Goal: Information Seeking & Learning: Find specific fact

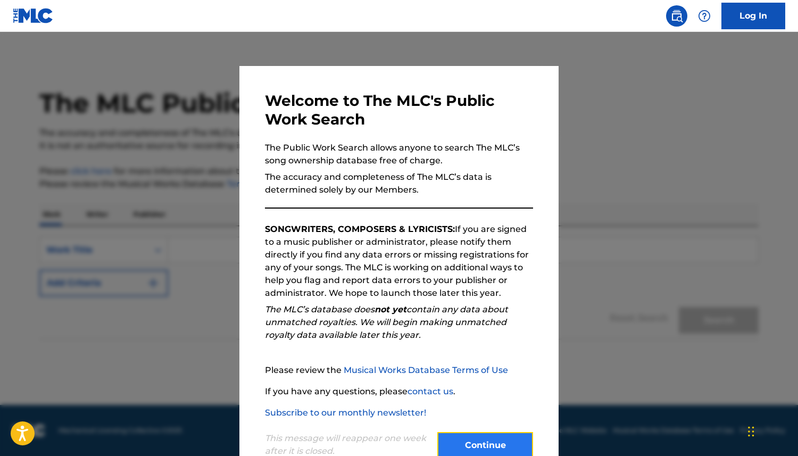
click at [497, 453] on button "Continue" at bounding box center [485, 445] width 96 height 27
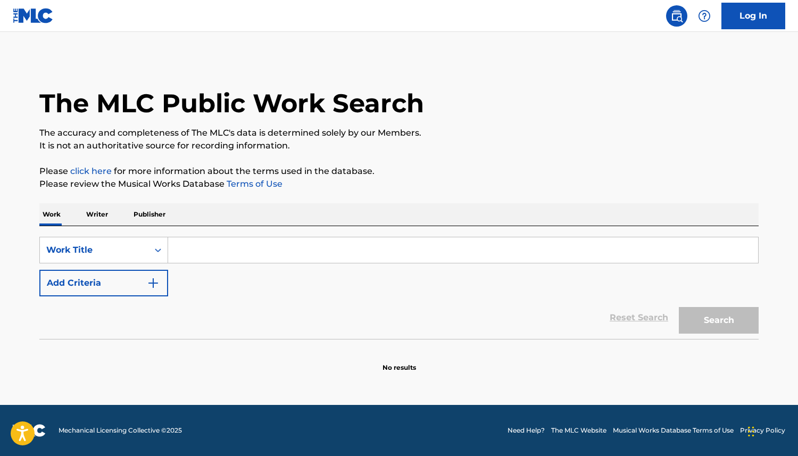
click at [207, 247] on input "Search Form" at bounding box center [463, 250] width 590 height 26
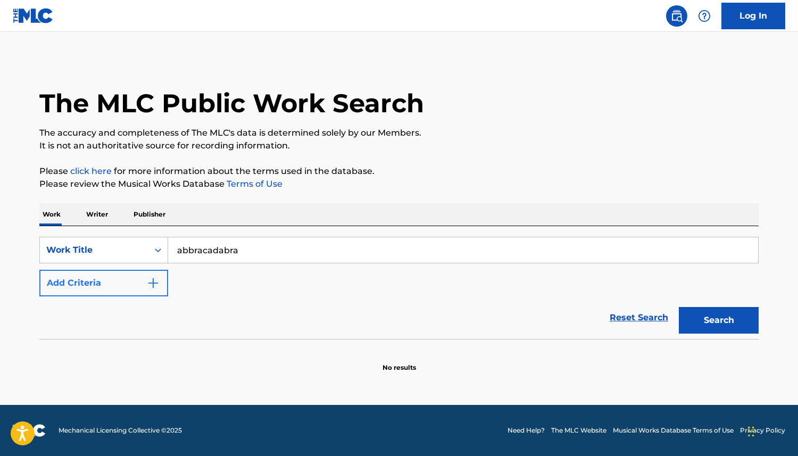
type input "abbracadabra"
click at [108, 291] on button "Add Criteria" at bounding box center [103, 283] width 129 height 27
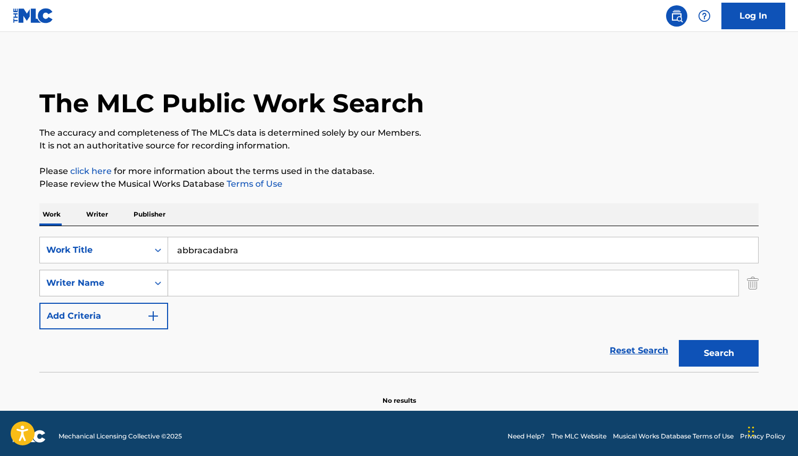
click at [102, 288] on div "Writer Name" at bounding box center [94, 282] width 96 height 13
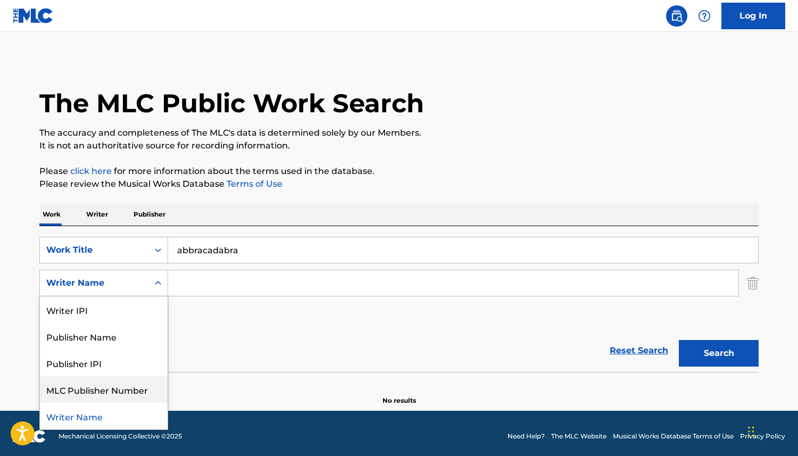
click at [216, 281] on input "Search Form" at bounding box center [453, 283] width 570 height 26
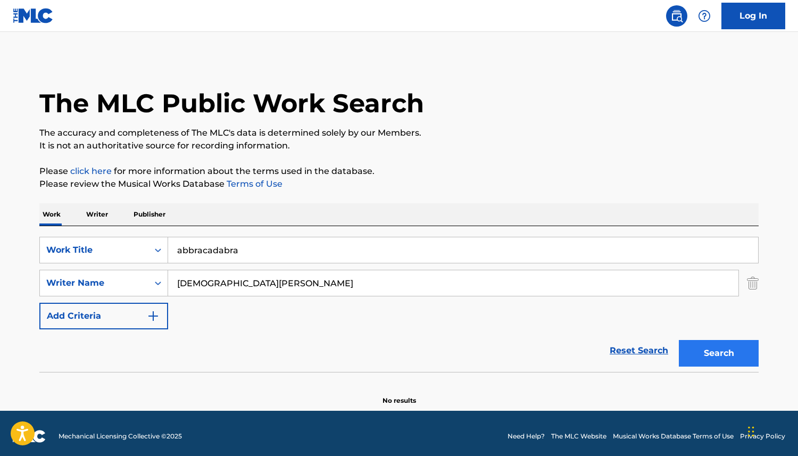
type input "[DEMOGRAPHIC_DATA][PERSON_NAME]"
click at [702, 356] on button "Search" at bounding box center [718, 353] width 80 height 27
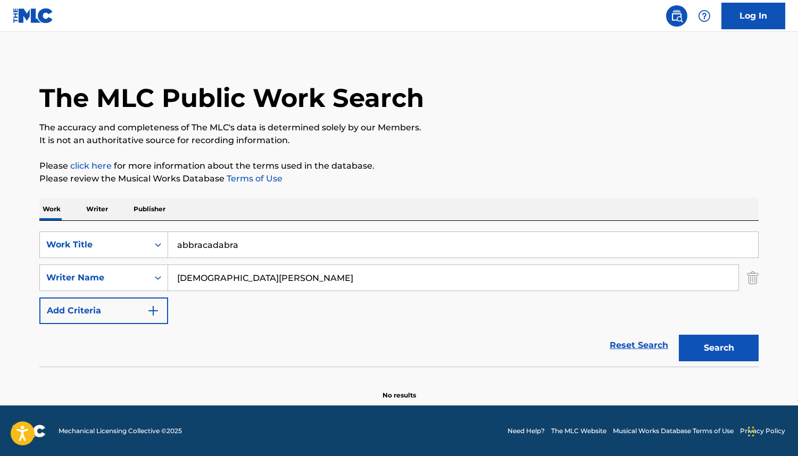
scroll to position [6, 0]
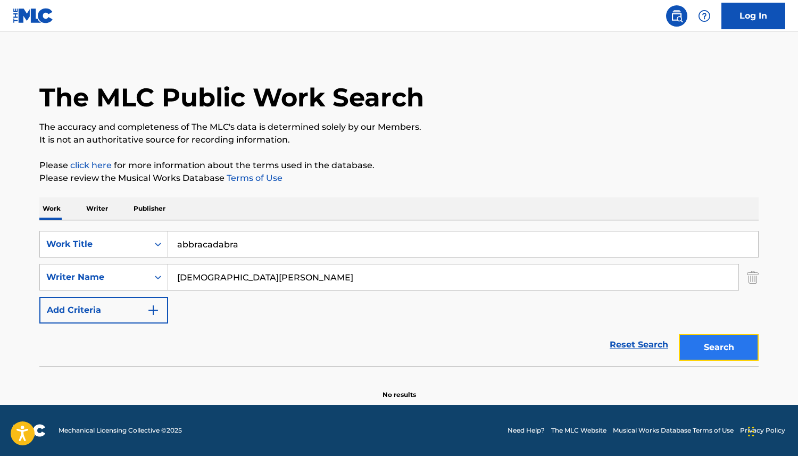
click at [718, 346] on button "Search" at bounding box center [718, 347] width 80 height 27
click at [147, 216] on div "Work Writer Publisher SearchWithCriteria20d500b9-f2d9-4508-ac2b-3bb002959584 Wo…" at bounding box center [398, 298] width 719 height 202
paste input "A"
type input "Abracadabra"
click at [729, 352] on button "Search" at bounding box center [718, 347] width 80 height 27
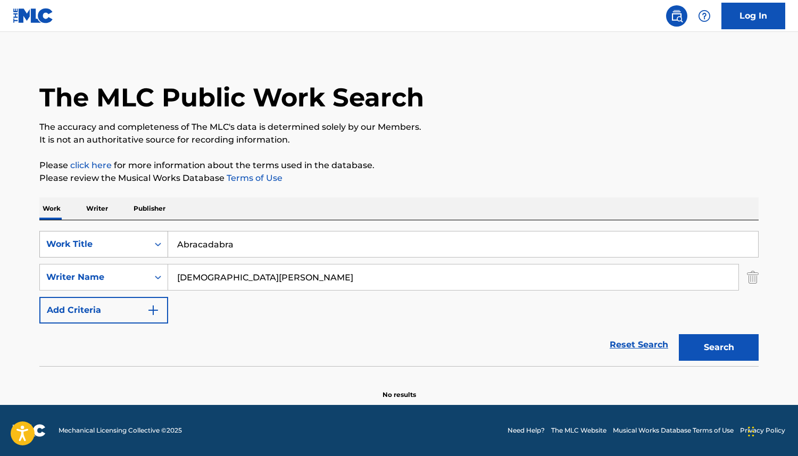
drag, startPoint x: 229, startPoint y: 279, endPoint x: 140, endPoint y: 250, distance: 93.2
click at [171, 265] on input "[DEMOGRAPHIC_DATA][PERSON_NAME]" at bounding box center [453, 277] width 570 height 26
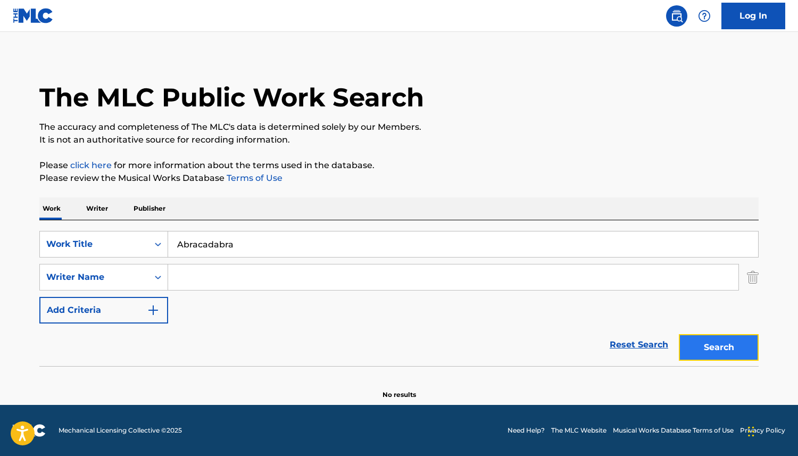
click at [737, 354] on button "Search" at bounding box center [718, 347] width 80 height 27
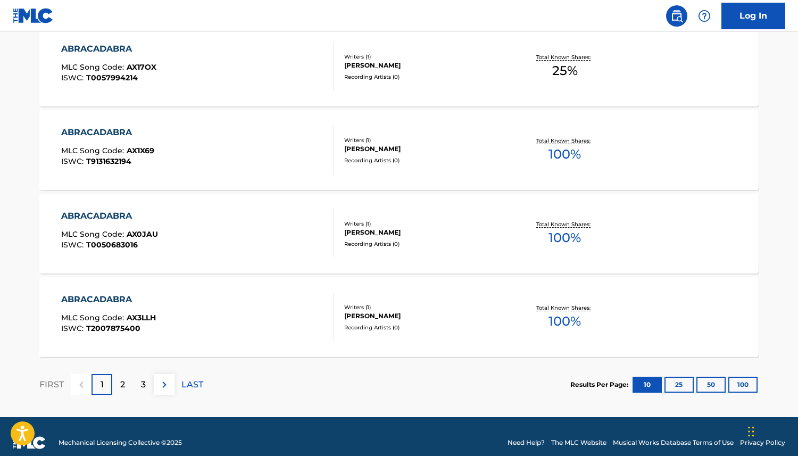
scroll to position [874, 0]
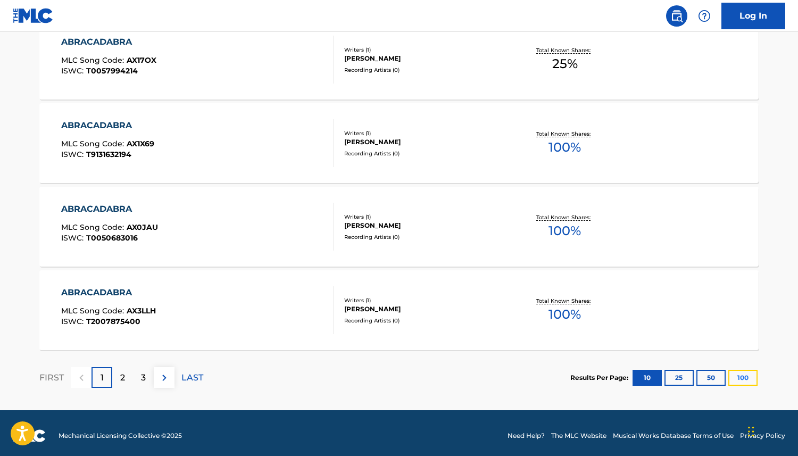
click at [744, 379] on button "100" at bounding box center [742, 378] width 29 height 16
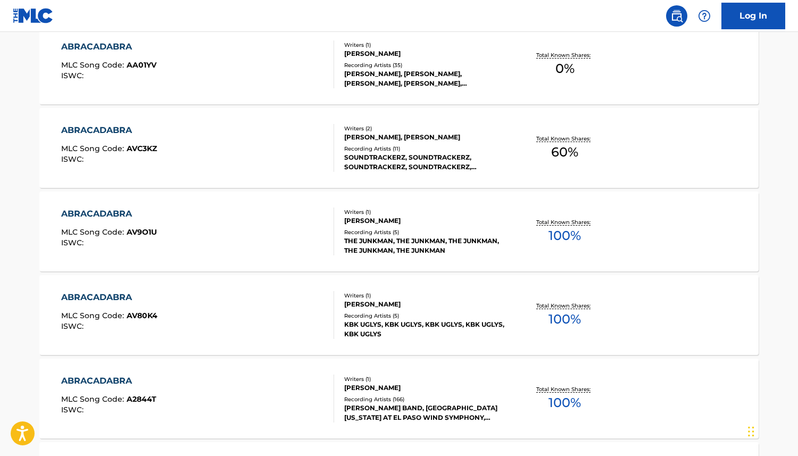
scroll to position [8392, 0]
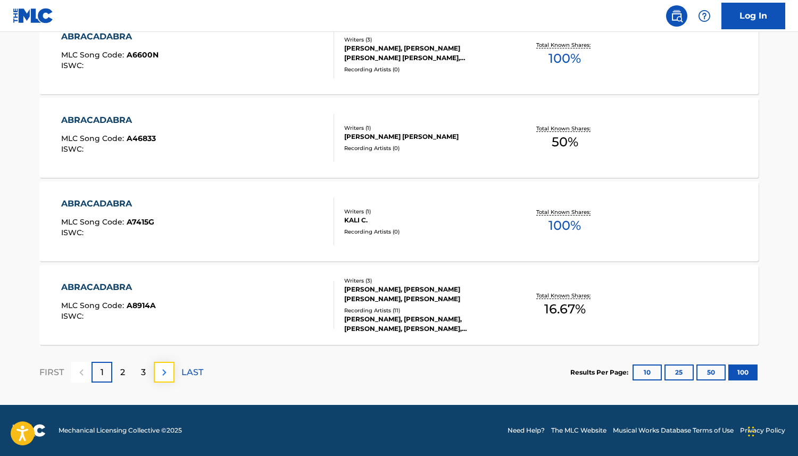
click at [160, 376] on img at bounding box center [164, 372] width 13 height 13
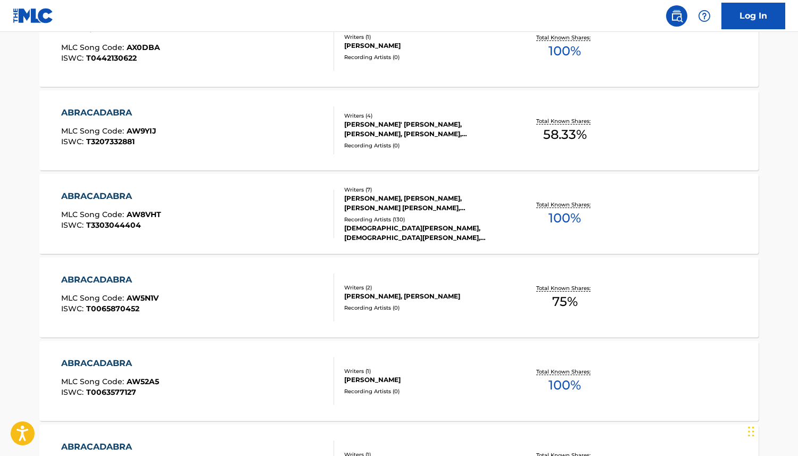
scroll to position [5480, 0]
